Goal: Task Accomplishment & Management: Use online tool/utility

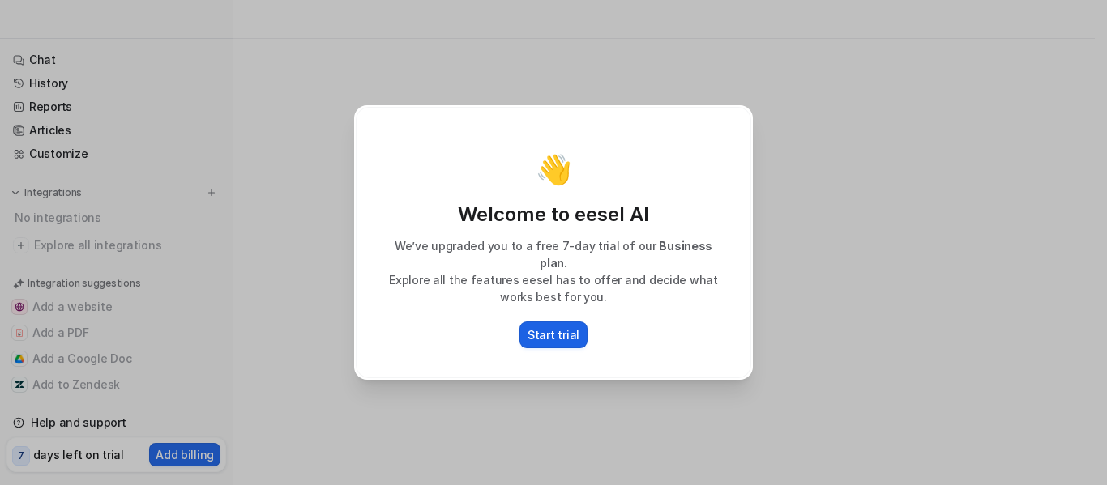
click at [559, 327] on p "Start trial" at bounding box center [554, 335] width 52 height 17
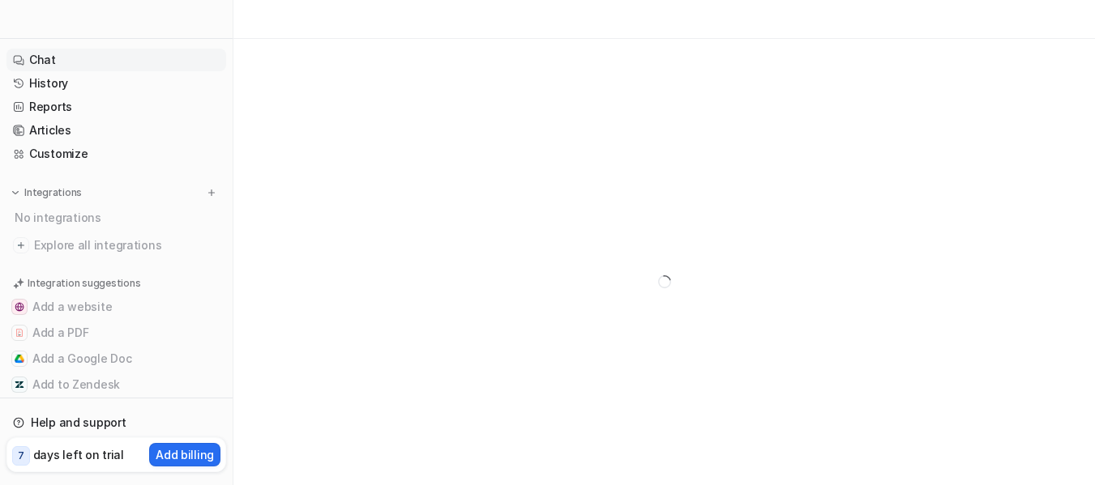
click at [87, 64] on link "Chat" at bounding box center [116, 60] width 220 height 23
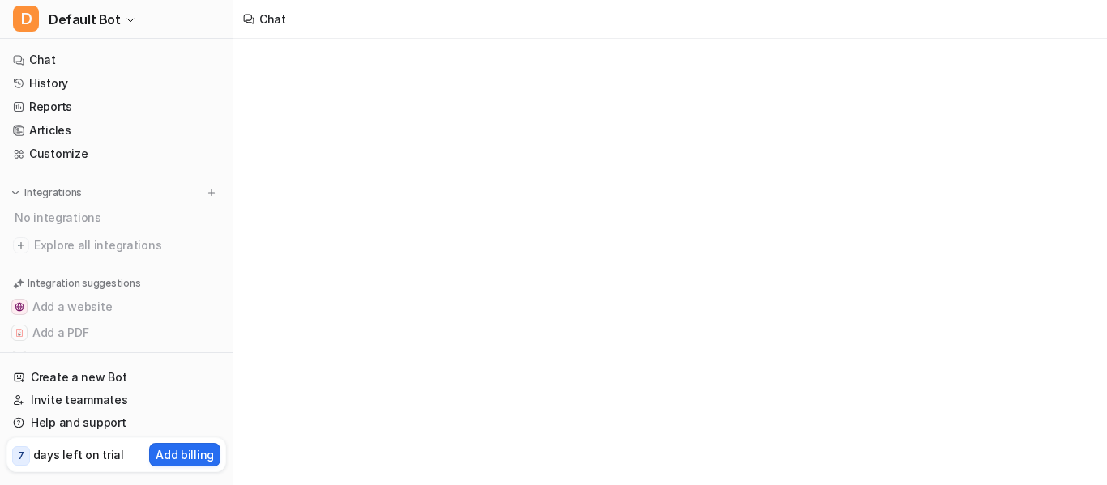
click at [1, 52] on nav "Chat History Reports Articles Customize Integrations No integrations Explore al…" at bounding box center [116, 197] width 233 height 310
click at [32, 52] on link "Chat" at bounding box center [116, 60] width 220 height 23
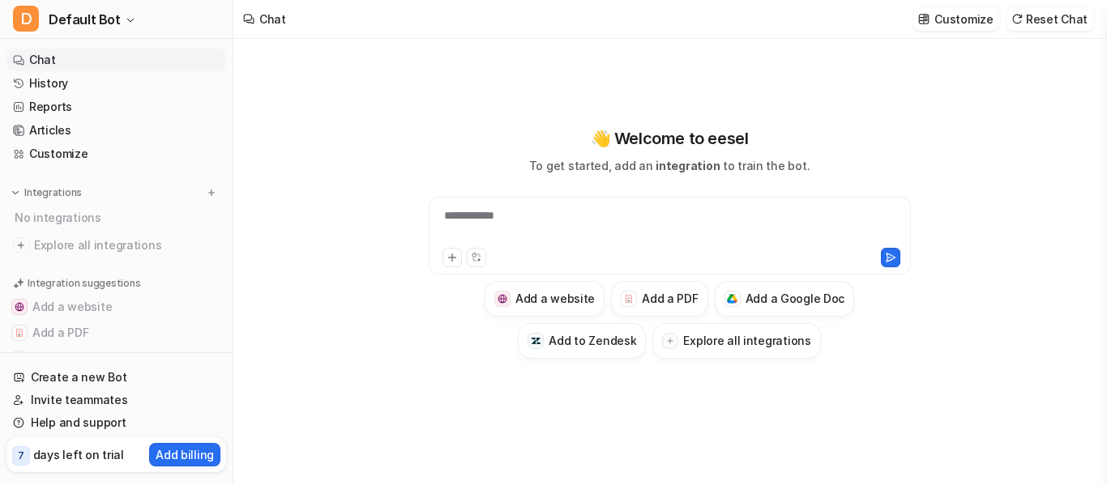
click at [601, 181] on div "**********" at bounding box center [669, 242] width 597 height 233
click at [577, 213] on div at bounding box center [670, 225] width 474 height 37
